Goal: Entertainment & Leisure: Browse casually

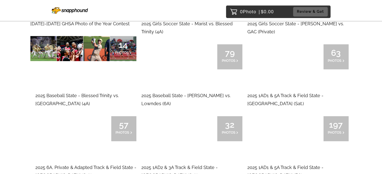
scroll to position [75, 0]
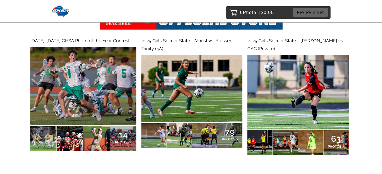
click at [65, 94] on img at bounding box center [83, 86] width 106 height 78
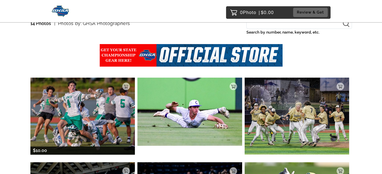
scroll to position [75, 0]
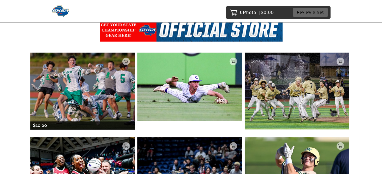
click at [86, 97] on img at bounding box center [82, 91] width 105 height 77
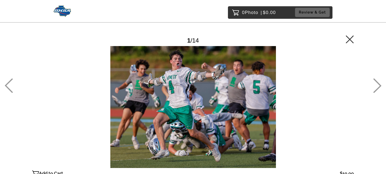
click at [378, 86] on icon at bounding box center [377, 86] width 8 height 15
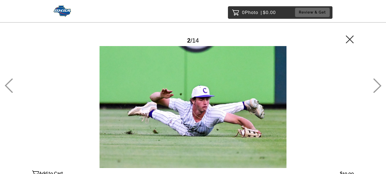
click at [378, 86] on icon at bounding box center [377, 86] width 8 height 15
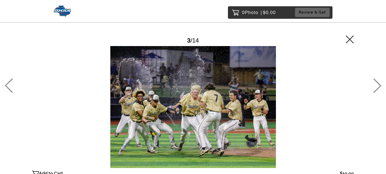
click at [378, 86] on icon at bounding box center [377, 86] width 8 height 15
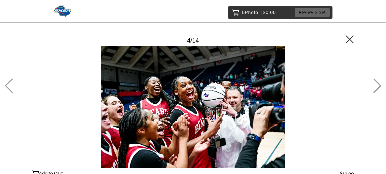
click at [378, 86] on icon at bounding box center [377, 86] width 8 height 15
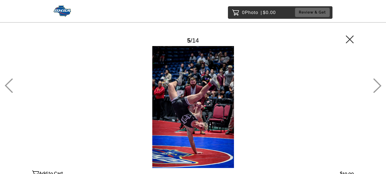
click at [378, 86] on icon at bounding box center [377, 86] width 8 height 15
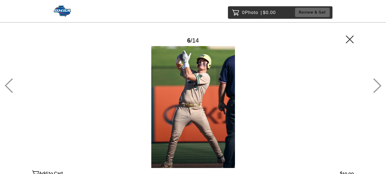
click at [378, 86] on icon at bounding box center [377, 86] width 8 height 15
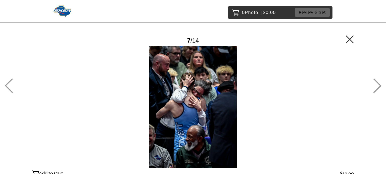
click at [378, 86] on icon at bounding box center [377, 86] width 8 height 15
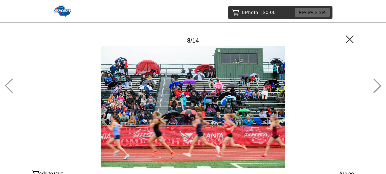
click at [378, 86] on icon at bounding box center [377, 86] width 8 height 15
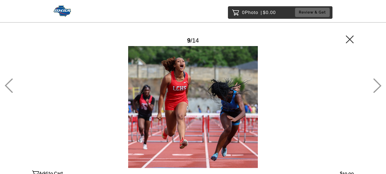
click at [11, 86] on icon at bounding box center [9, 86] width 8 height 15
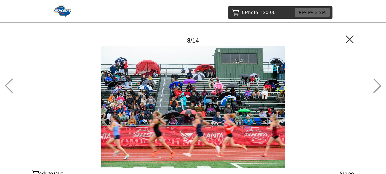
click at [383, 88] on div "0 Photo | $0.00 Review & Get Password Checker bypassed 8 / 14 Add to Cart $10.0…" at bounding box center [193, 117] width 386 height 235
click at [379, 88] on icon at bounding box center [377, 86] width 8 height 15
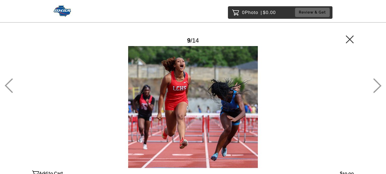
click at [379, 88] on icon at bounding box center [377, 86] width 8 height 15
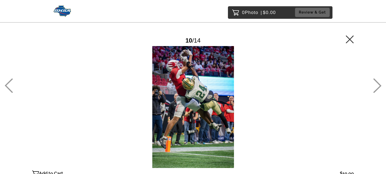
click at [379, 88] on icon at bounding box center [377, 86] width 8 height 15
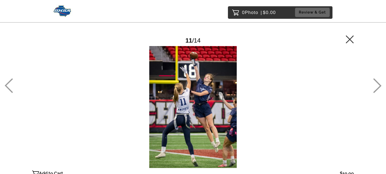
click at [379, 88] on icon at bounding box center [377, 86] width 8 height 15
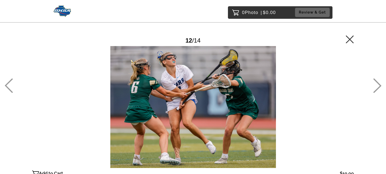
click at [379, 88] on icon at bounding box center [377, 86] width 8 height 15
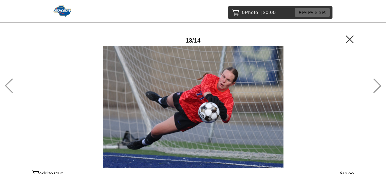
click at [379, 88] on icon at bounding box center [377, 86] width 8 height 15
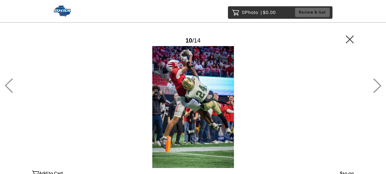
click at [348, 42] on icon at bounding box center [349, 39] width 8 height 8
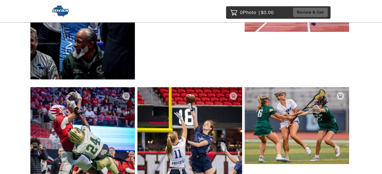
scroll to position [503, 0]
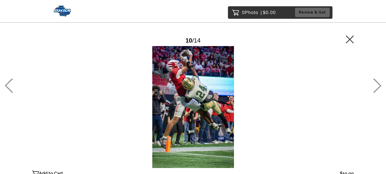
click at [348, 44] on link at bounding box center [349, 41] width 8 height 5
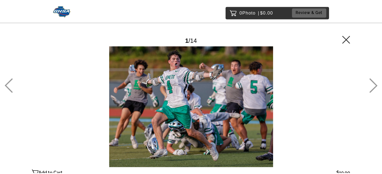
scroll to position [77, 0]
